Goal: Task Accomplishment & Management: Complete application form

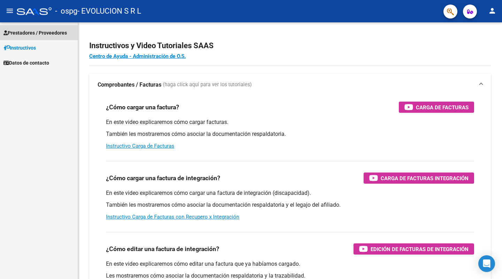
click at [38, 35] on span "Prestadores / Proveedores" at bounding box center [35, 33] width 64 height 8
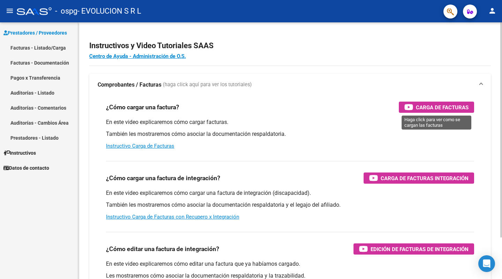
click at [419, 103] on span "Carga de Facturas" at bounding box center [442, 107] width 53 height 9
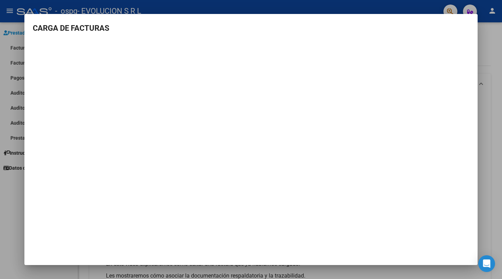
click at [202, 216] on mat-dialog-container "CARGA DE FACTURAS" at bounding box center [251, 139] width 454 height 251
click at [494, 160] on div at bounding box center [251, 139] width 502 height 279
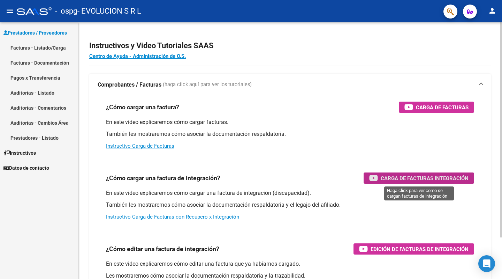
click at [405, 173] on div "Carga de Facturas Integración" at bounding box center [419, 177] width 99 height 11
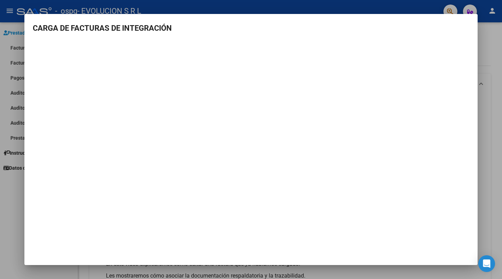
click at [475, 174] on mat-dialog-content "CARGA DE FACTURAS DE INTEGRACIÓN" at bounding box center [251, 110] width 454 height 177
drag, startPoint x: 494, startPoint y: 167, endPoint x: 492, endPoint y: 86, distance: 81.7
click at [494, 164] on div at bounding box center [251, 139] width 502 height 279
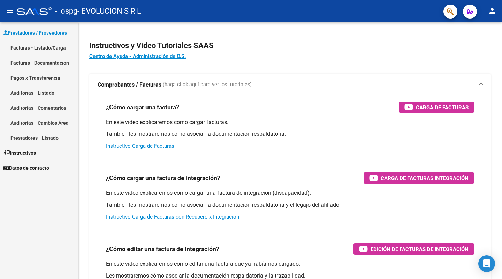
click at [31, 29] on span "Prestadores / Proveedores" at bounding box center [35, 33] width 64 height 8
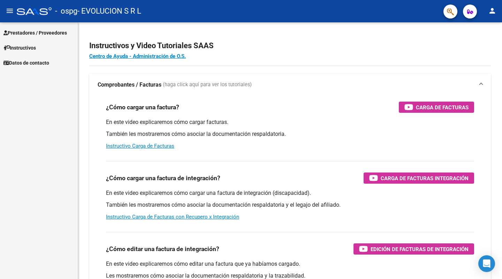
click at [33, 32] on span "Prestadores / Proveedores" at bounding box center [35, 33] width 64 height 8
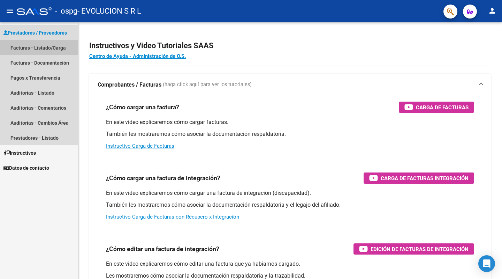
click at [28, 47] on link "Facturas - Listado/Carga" at bounding box center [39, 47] width 78 height 15
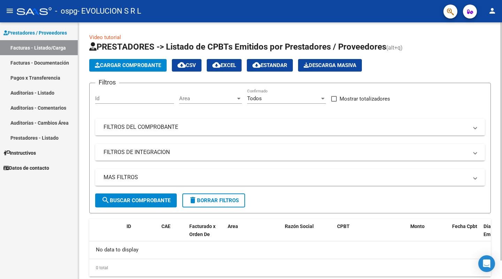
click at [145, 62] on span "Cargar Comprobante" at bounding box center [128, 65] width 66 height 6
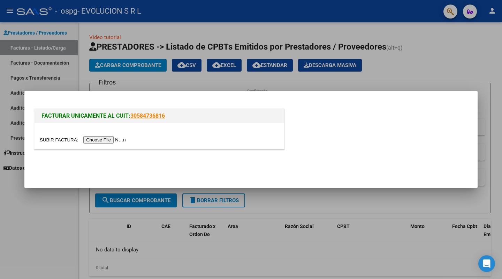
click at [105, 138] on input "file" at bounding box center [84, 139] width 88 height 7
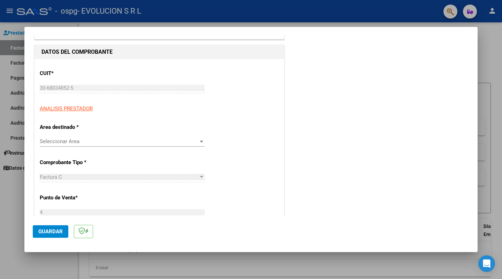
scroll to position [70, 0]
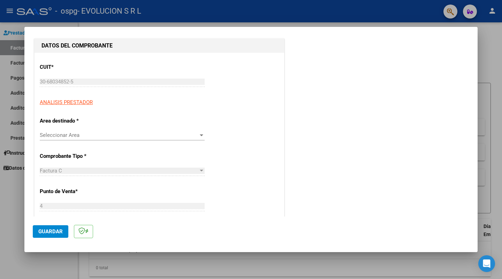
click at [89, 80] on input "30-68034852-5" at bounding box center [122, 82] width 165 height 6
click at [74, 87] on div "30-68034852-5 Ingresar CUIT" at bounding box center [122, 81] width 165 height 10
click at [69, 134] on span "Seleccionar Area" at bounding box center [119, 135] width 159 height 6
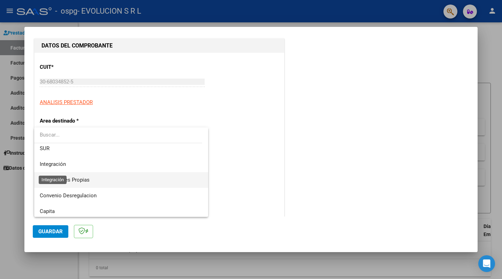
scroll to position [52, 0]
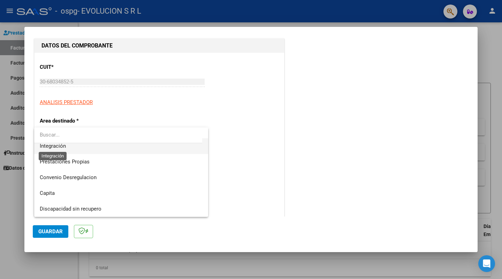
click at [62, 149] on span "Integración" at bounding box center [53, 146] width 26 height 6
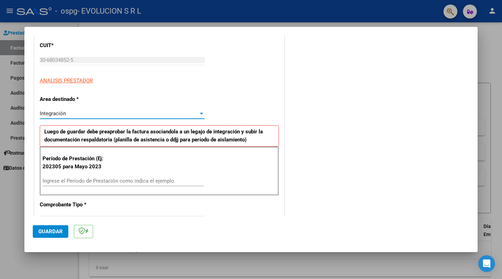
scroll to position [105, 0]
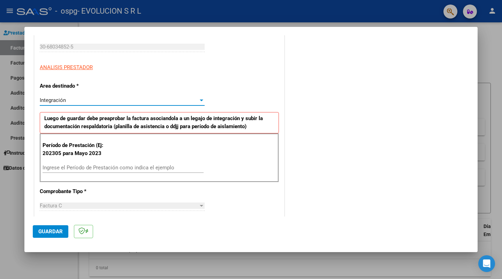
click at [93, 169] on input "Ingrese el Período de Prestación como indica el ejemplo" at bounding box center [123, 167] width 161 height 6
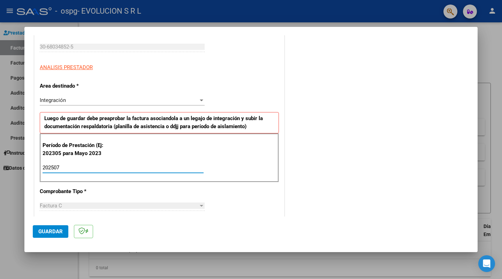
type input "202507"
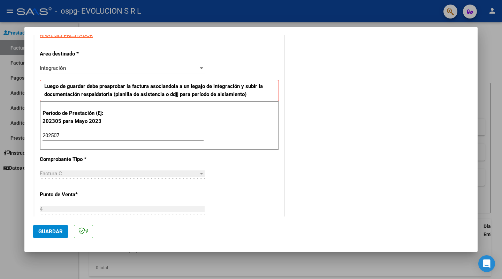
scroll to position [140, 0]
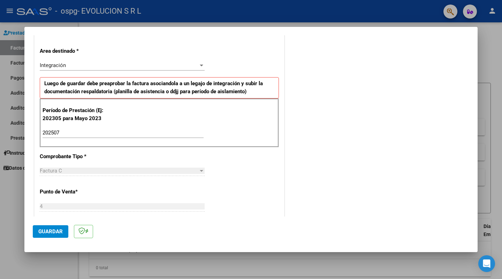
click at [82, 169] on div "Factura C" at bounding box center [119, 170] width 159 height 6
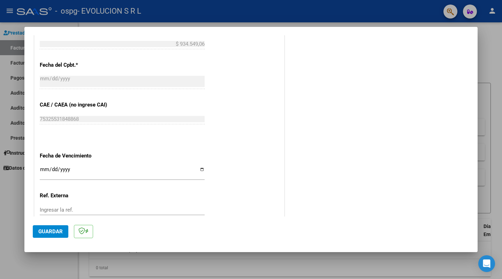
scroll to position [384, 0]
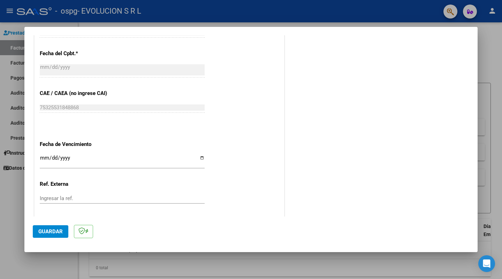
click at [45, 155] on input "Ingresar la fecha" at bounding box center [122, 160] width 165 height 11
click at [43, 155] on input "Ingresar la fecha" at bounding box center [122, 160] width 165 height 11
type input "[DATE]"
click at [68, 195] on input "Ingresar la ref." at bounding box center [122, 198] width 165 height 6
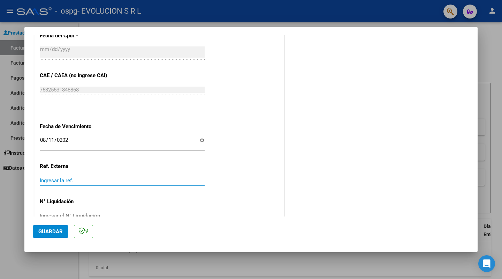
scroll to position [411, 0]
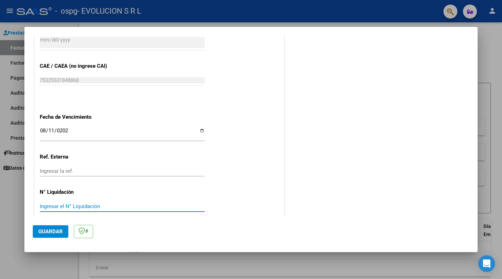
click at [105, 203] on input "Ingresar el N° Liquidación" at bounding box center [122, 206] width 165 height 6
click at [197, 263] on div at bounding box center [251, 139] width 502 height 279
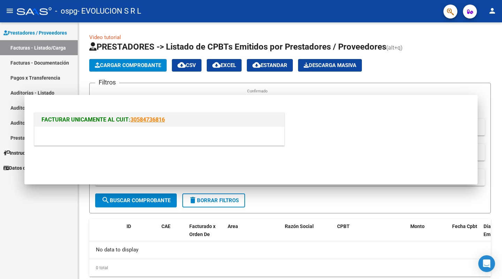
scroll to position [0, 0]
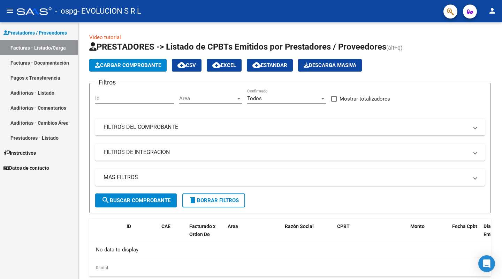
click at [50, 28] on link "Prestadores / Proveedores" at bounding box center [39, 32] width 78 height 15
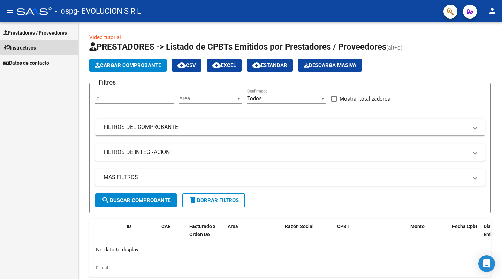
click at [42, 52] on link "Instructivos" at bounding box center [39, 47] width 78 height 15
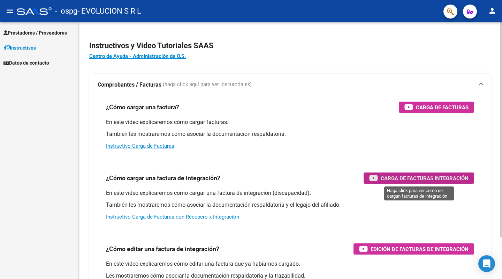
click at [449, 175] on span "Carga de Facturas Integración" at bounding box center [425, 178] width 88 height 9
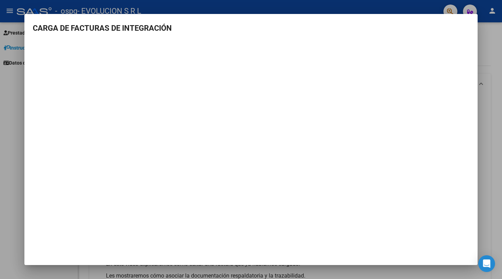
click at [489, 107] on div at bounding box center [251, 139] width 502 height 279
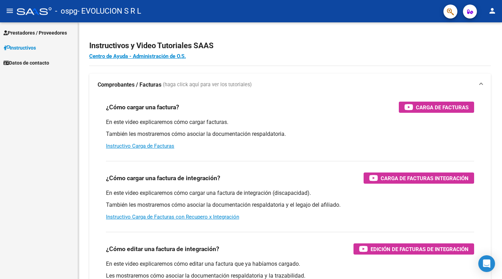
click at [51, 31] on span "Prestadores / Proveedores" at bounding box center [35, 33] width 64 height 8
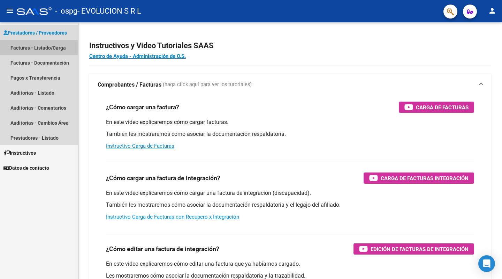
click at [47, 48] on link "Facturas - Listado/Carga" at bounding box center [39, 47] width 78 height 15
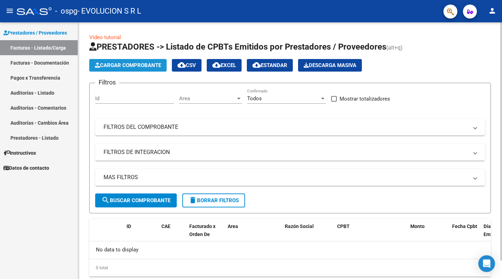
click at [114, 68] on span "Cargar Comprobante" at bounding box center [128, 65] width 66 height 6
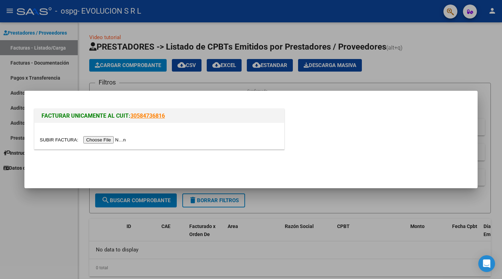
click at [103, 138] on input "file" at bounding box center [84, 139] width 88 height 7
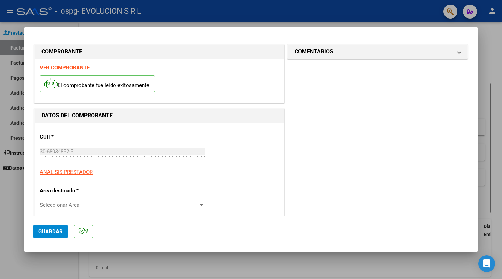
scroll to position [35, 0]
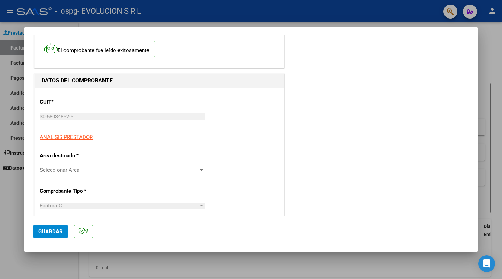
click at [103, 171] on span "Seleccionar Area" at bounding box center [119, 170] width 159 height 6
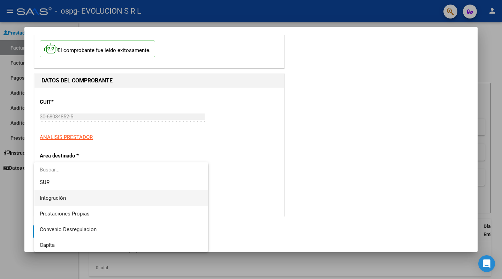
scroll to position [52, 0]
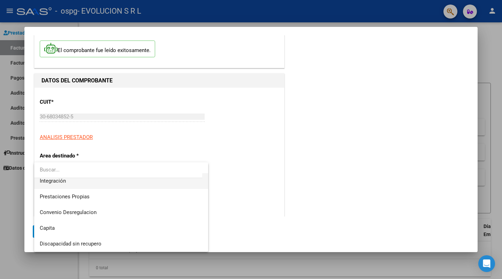
click at [86, 184] on span "Integración" at bounding box center [121, 181] width 163 height 16
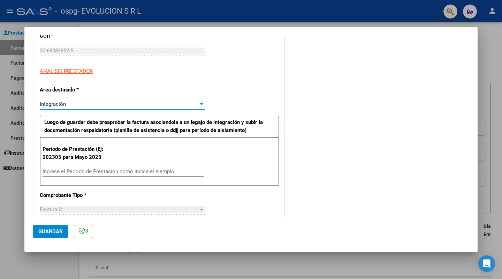
scroll to position [105, 0]
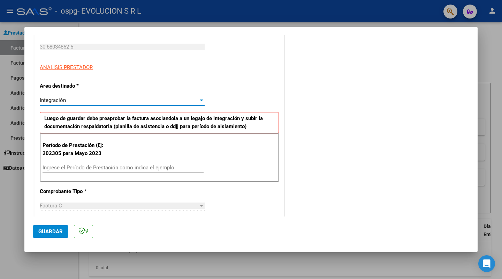
click at [89, 168] on input "Ingrese el Período de Prestación como indica el ejemplo" at bounding box center [123, 167] width 161 height 6
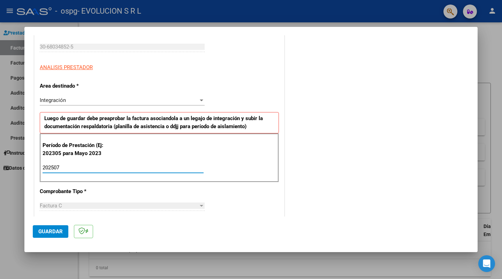
type input "202507"
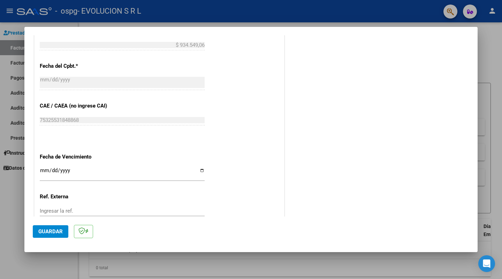
scroll to position [411, 0]
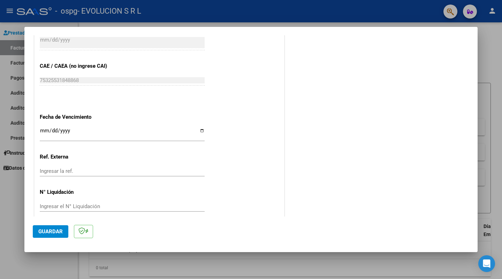
click at [50, 233] on span "Guardar" at bounding box center [50, 231] width 24 height 6
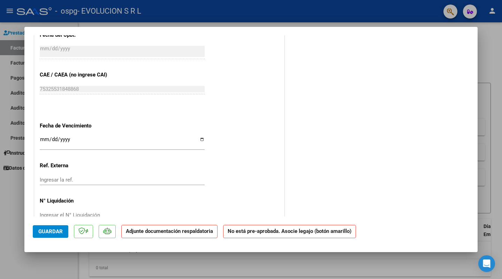
scroll to position [416, 0]
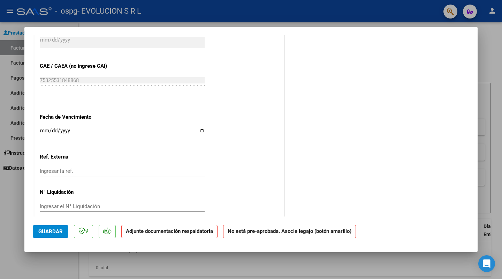
click at [246, 231] on strong "No está pre-aprobada. Asocie legajo (botón amarillo)" at bounding box center [289, 232] width 133 height 14
click at [210, 232] on strong "Adjunte documentación respaldatoria" at bounding box center [169, 231] width 87 height 6
click at [126, 228] on strong "Adjunte documentación respaldatoria" at bounding box center [169, 231] width 87 height 6
click at [127, 229] on strong "Adjunte documentación respaldatoria" at bounding box center [169, 231] width 87 height 6
drag, startPoint x: 127, startPoint y: 230, endPoint x: 208, endPoint y: 241, distance: 82.5
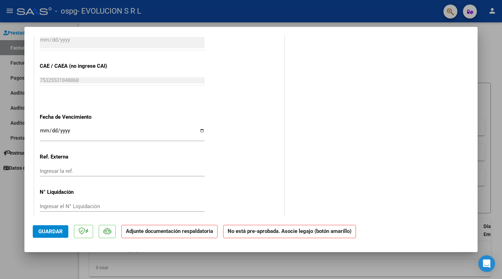
click at [208, 241] on mat-dialog-actions "Guardar Adjunte documentación respaldatoria No está pre-aprobada. Asocie legajo…" at bounding box center [251, 230] width 437 height 28
drag, startPoint x: 188, startPoint y: 224, endPoint x: 185, endPoint y: 232, distance: 8.4
click at [188, 225] on mat-dialog-actions "Guardar Adjunte documentación respaldatoria No está pre-aprobada. Asocie legajo…" at bounding box center [251, 230] width 437 height 28
click at [185, 232] on strong "Adjunte documentación respaldatoria" at bounding box center [169, 231] width 87 height 6
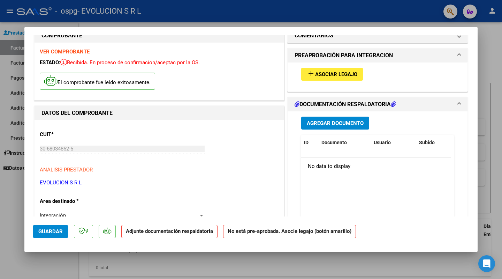
scroll to position [0, 0]
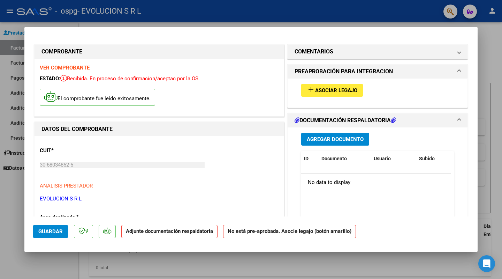
click at [344, 139] on span "Agregar Documento" at bounding box center [335, 139] width 57 height 6
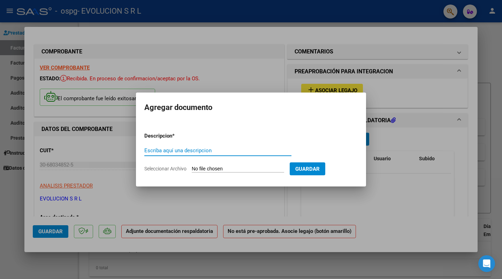
click at [436, 208] on div at bounding box center [251, 139] width 502 height 279
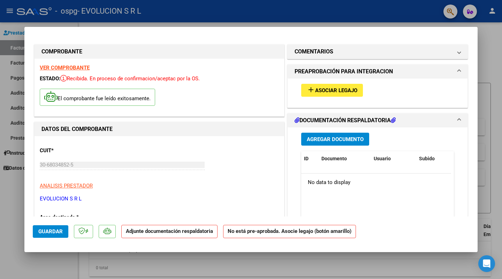
click at [322, 92] on span "Asociar Legajo" at bounding box center [336, 90] width 42 height 6
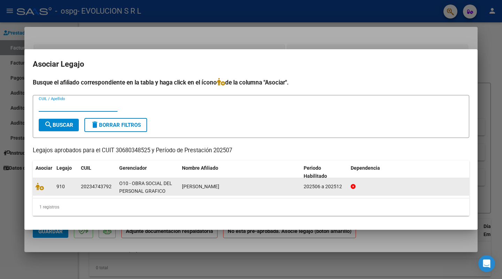
click at [181, 189] on datatable-body-cell "[PERSON_NAME]" at bounding box center [240, 186] width 122 height 17
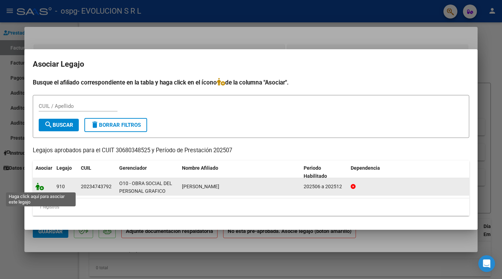
click at [39, 188] on icon at bounding box center [40, 186] width 8 height 8
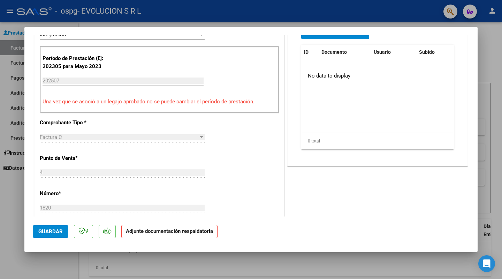
scroll to position [156, 0]
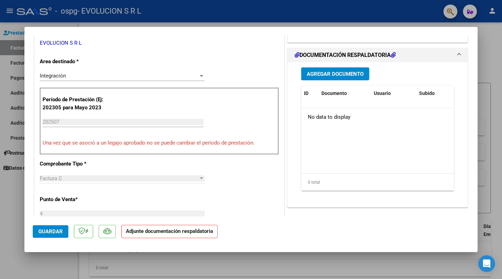
click at [344, 77] on span "Agregar Documento" at bounding box center [335, 74] width 57 height 6
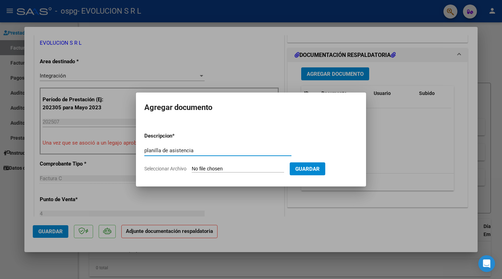
type input "planilla de asistencia"
click at [217, 167] on input "Seleccionar Archivo" at bounding box center [238, 169] width 92 height 7
type input "C:\fakepath\planilla de asistencia 07-2025.pdf"
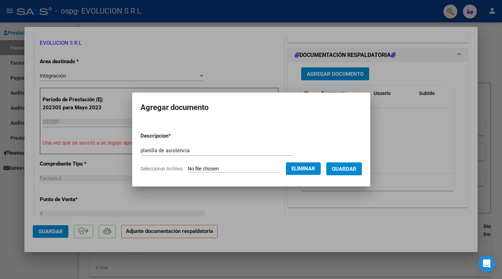
click at [336, 168] on span "Guardar" at bounding box center [344, 169] width 24 height 6
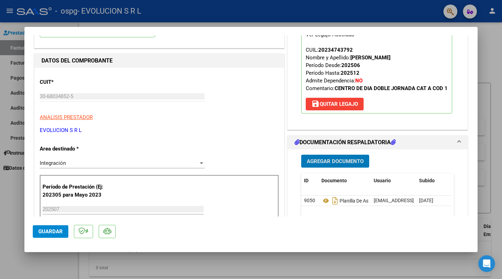
scroll to position [140, 0]
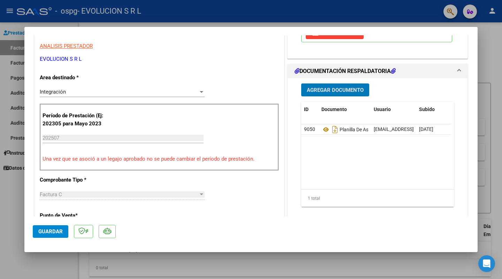
click at [46, 234] on span "Guardar" at bounding box center [50, 231] width 24 height 6
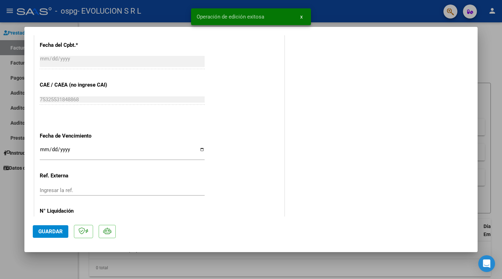
scroll to position [435, 0]
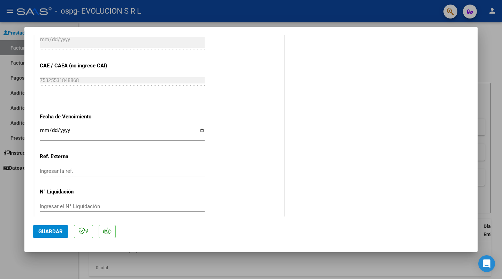
click at [200, 127] on input "Ingresar la fecha" at bounding box center [122, 132] width 165 height 11
type input "[DATE]"
click at [52, 231] on span "Guardar" at bounding box center [50, 231] width 24 height 6
drag, startPoint x: 61, startPoint y: 231, endPoint x: 129, endPoint y: 224, distance: 69.1
click at [60, 231] on span "Guardar" at bounding box center [50, 231] width 24 height 6
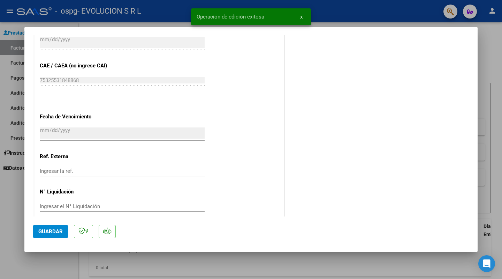
click at [267, 262] on div at bounding box center [251, 139] width 502 height 279
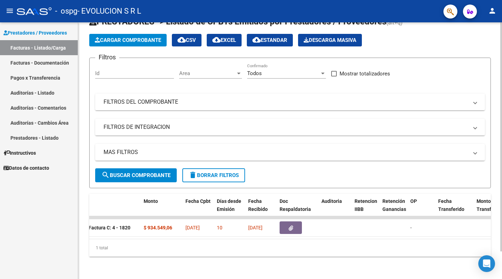
scroll to position [0, 255]
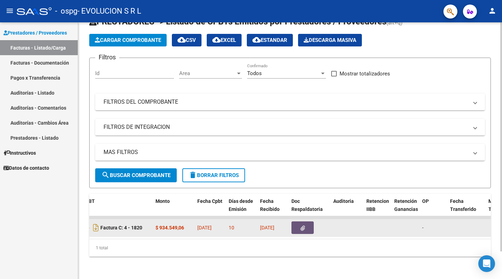
click at [309, 224] on button "button" at bounding box center [303, 227] width 22 height 13
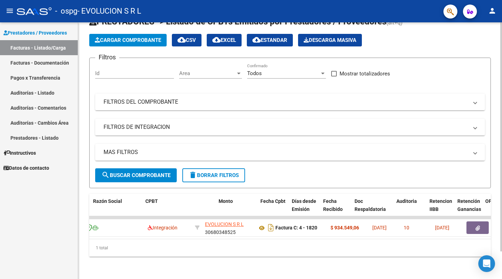
scroll to position [0, 0]
